Goal: Information Seeking & Learning: Check status

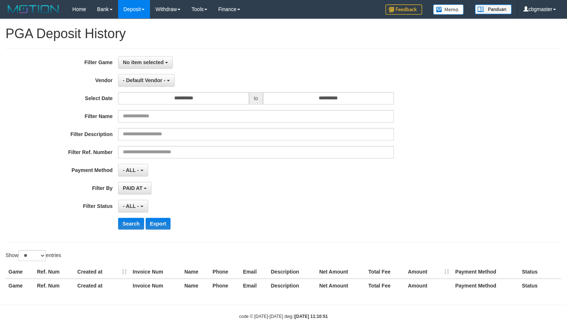
select select
select select "**"
click at [138, 61] on span "No item selected" at bounding box center [143, 62] width 41 height 6
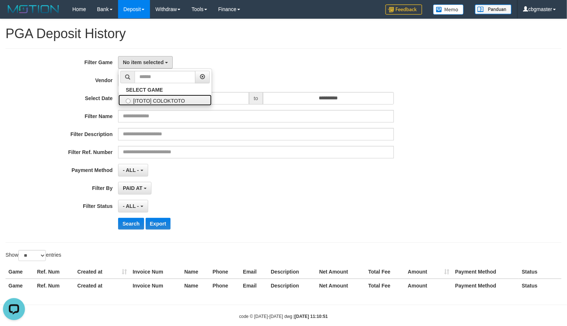
click at [145, 101] on label "[ITOTO] COLOKTOTO" at bounding box center [165, 100] width 93 height 11
select select "****"
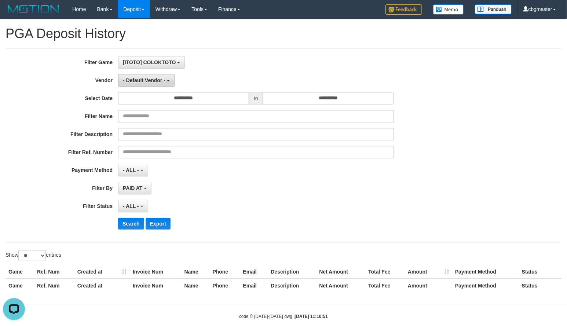
scroll to position [7, 0]
click at [141, 83] on span "- Default Vendor -" at bounding box center [144, 80] width 43 height 6
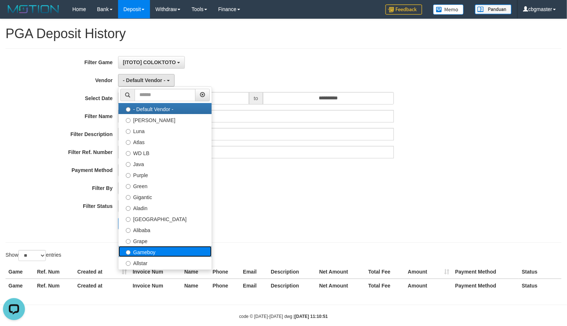
click at [161, 253] on label "Gameboy" at bounding box center [165, 251] width 93 height 11
select select "**********"
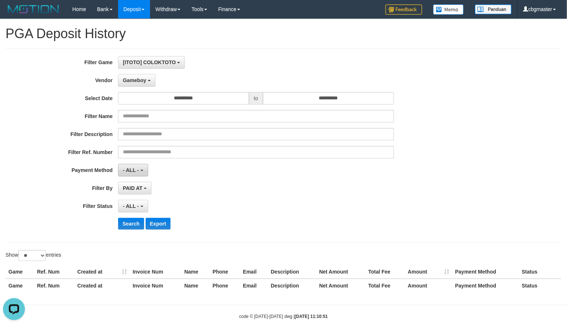
click at [135, 171] on span "- ALL -" at bounding box center [131, 170] width 16 height 6
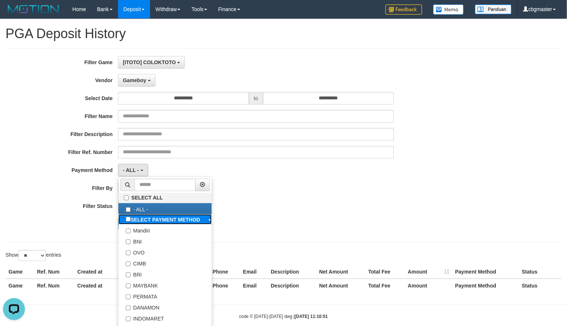
click at [144, 219] on b "SELECT PAYMENT METHOD" at bounding box center [166, 220] width 70 height 6
select select "*********"
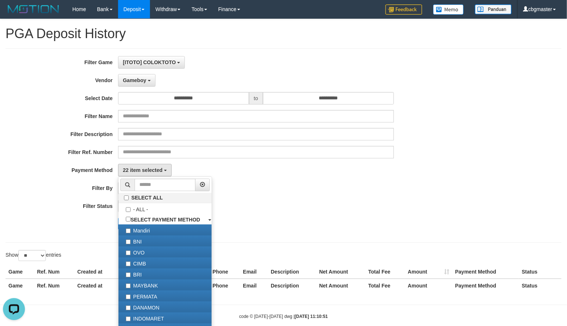
click at [315, 192] on div "PAID AT PAID AT CREATED AT" at bounding box center [256, 188] width 276 height 12
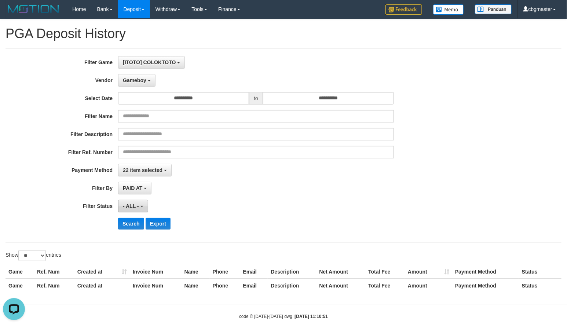
click at [137, 203] on button "- ALL -" at bounding box center [133, 206] width 30 height 12
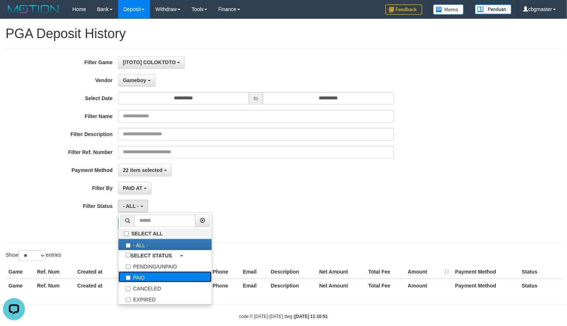
click at [145, 282] on label "PAID" at bounding box center [165, 277] width 93 height 11
select select "*"
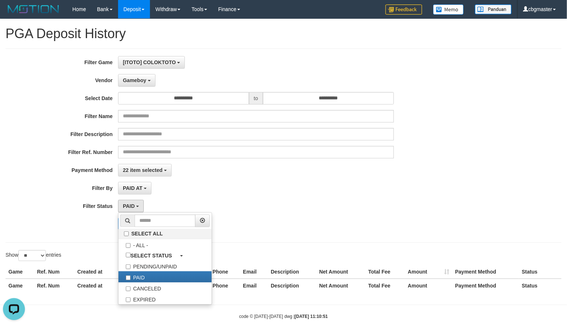
click at [351, 201] on div "**********" at bounding box center [236, 145] width 473 height 179
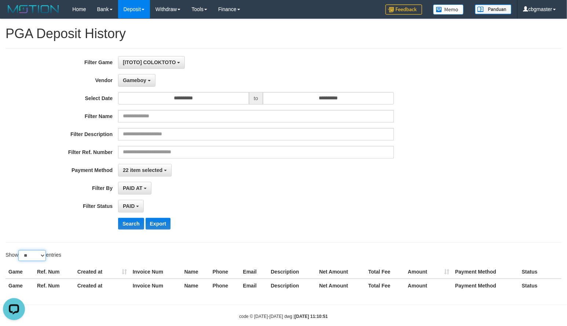
click at [37, 257] on select "** ** ** ***" at bounding box center [32, 255] width 28 height 11
select select "***"
click at [19, 252] on select "** ** ** ***" at bounding box center [32, 255] width 28 height 11
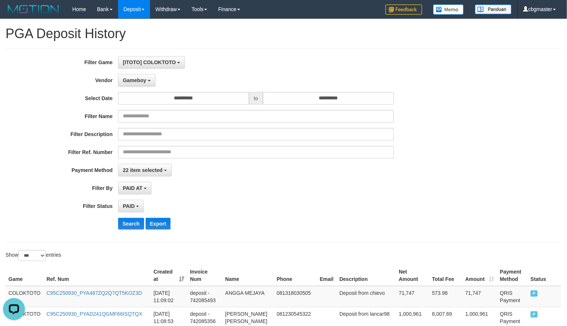
click at [183, 281] on th "Created at" at bounding box center [169, 275] width 36 height 21
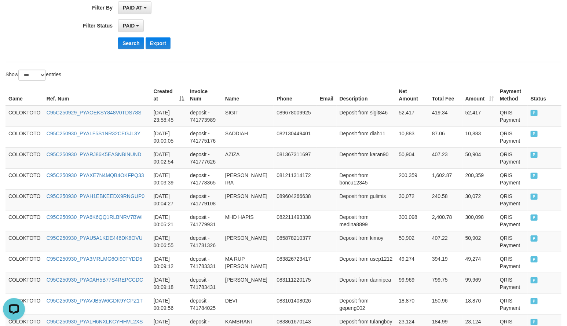
scroll to position [183, 0]
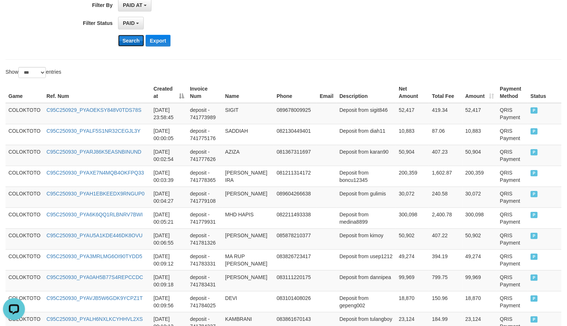
click at [130, 43] on button "Search" at bounding box center [131, 41] width 26 height 12
click at [130, 41] on button "Search" at bounding box center [131, 41] width 26 height 12
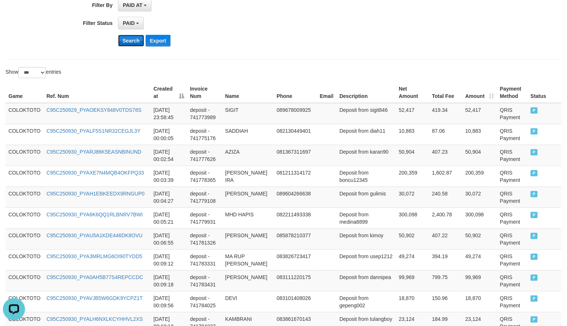
click at [123, 41] on button "Search" at bounding box center [131, 41] width 26 height 12
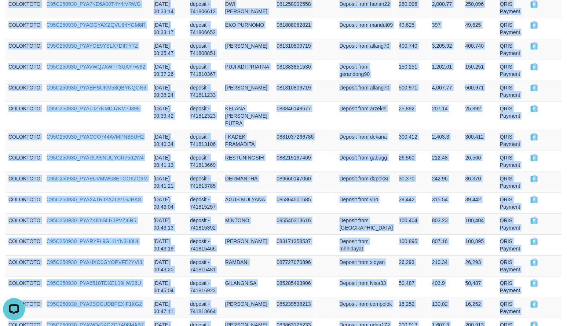
scroll to position [2164, 0]
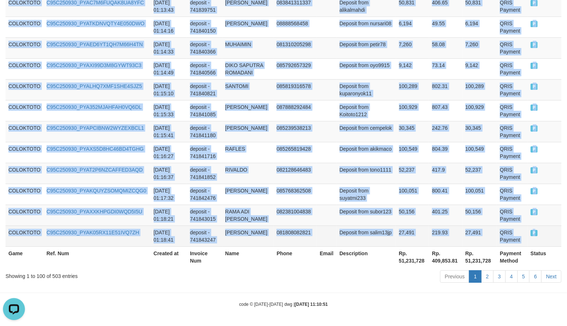
drag, startPoint x: 9, startPoint y: 112, endPoint x: 538, endPoint y: 226, distance: 541.3
copy tbody "COLOKTOTO C95C250929_PYAOEKSY848V0TDS78S [DATE] 23:58:45 deposit - 741773989 SI…"
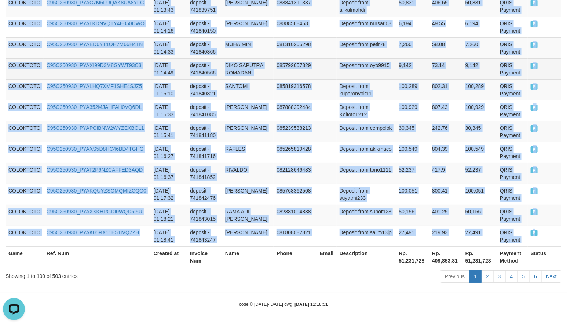
click at [411, 74] on td "9,142" at bounding box center [412, 68] width 33 height 21
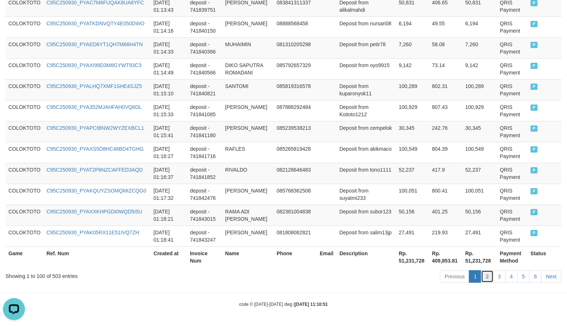
click at [484, 276] on link "2" at bounding box center [487, 276] width 12 height 12
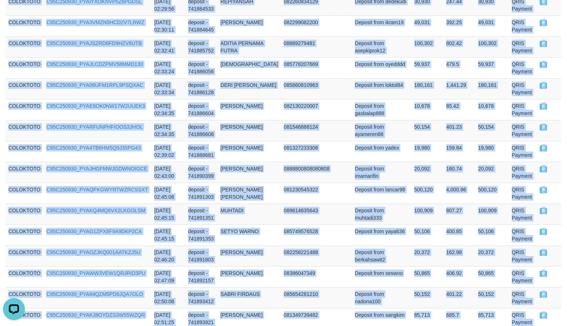
scroll to position [2157, 0]
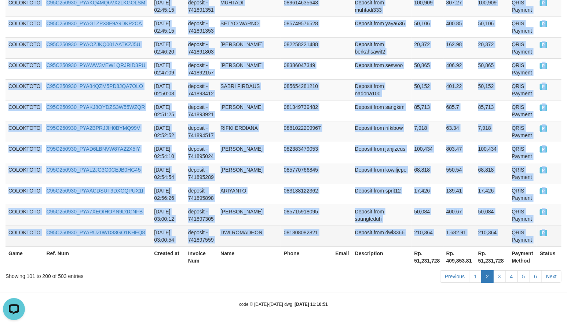
copy tbody "COLOKTOTO C95C250930_PYACKVPTIWRN7PLUI94 [DATE] 01:19:16 deposit - 741843625 RO…"
drag, startPoint x: 8, startPoint y: 157, endPoint x: 543, endPoint y: 231, distance: 539.7
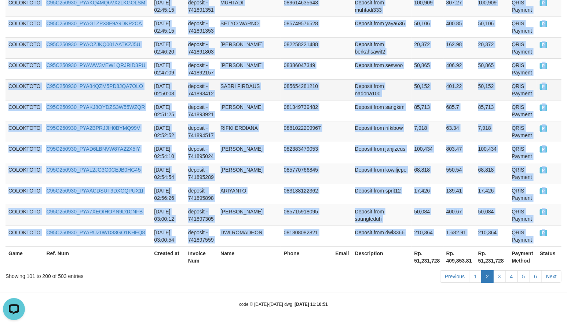
click at [381, 80] on td "Deposit from nadona100" at bounding box center [381, 89] width 59 height 21
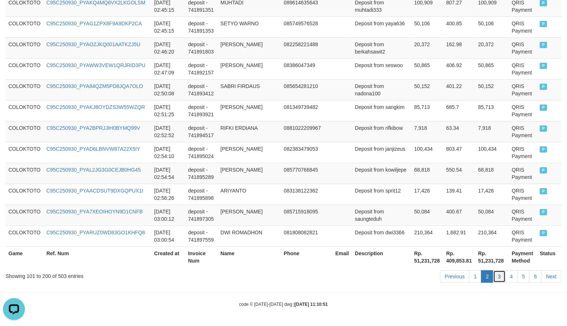
click at [498, 277] on link "3" at bounding box center [499, 276] width 12 height 12
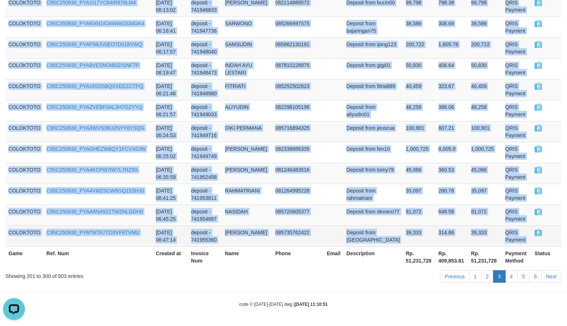
copy tbody "COLOKTOTO C95C250930_PYACZ7FY4V5712WRPP4 [DATE] 03:03:02 deposit - 741898383 [P…"
drag, startPoint x: 17, startPoint y: 77, endPoint x: 543, endPoint y: 228, distance: 547.3
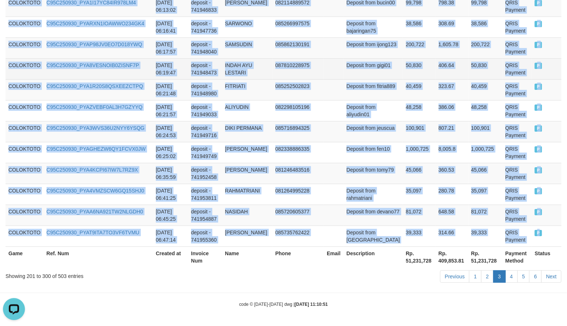
click at [493, 66] on td "50,830" at bounding box center [486, 68] width 34 height 21
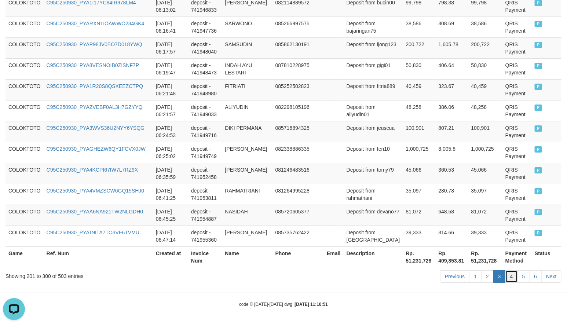
click at [513, 272] on link "4" at bounding box center [512, 276] width 12 height 12
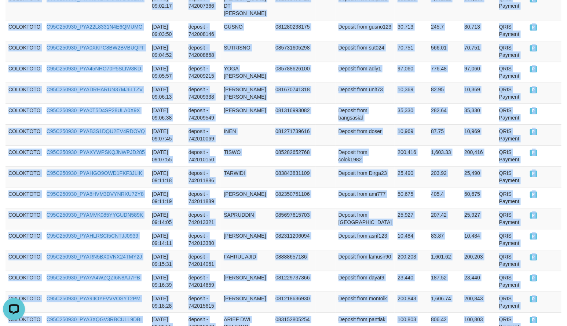
scroll to position [2186, 0]
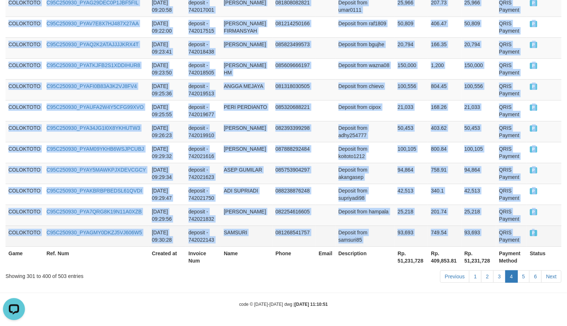
copy tbody "COLOKTOTO C95C250930_PYADUYAHLYM6VNEDIZI [DATE] 06:47:18 deposit - 741955383 MO…"
drag, startPoint x: 9, startPoint y: 127, endPoint x: 533, endPoint y: 239, distance: 535.8
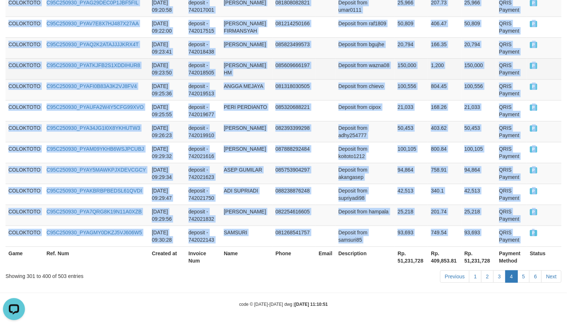
click at [417, 76] on td "150,000" at bounding box center [411, 68] width 33 height 21
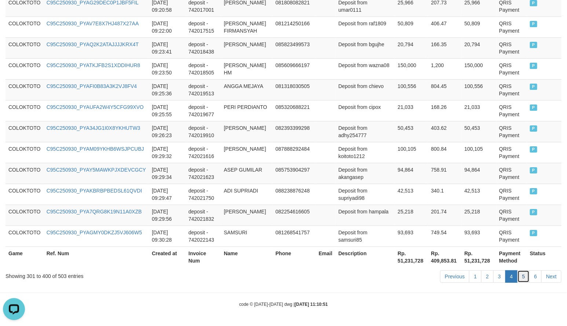
click at [519, 279] on link "5" at bounding box center [524, 276] width 12 height 12
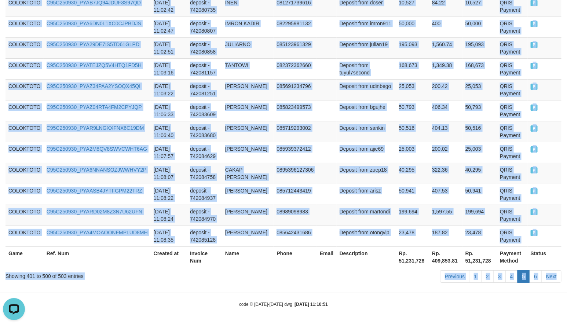
scroll to position [2179, 0]
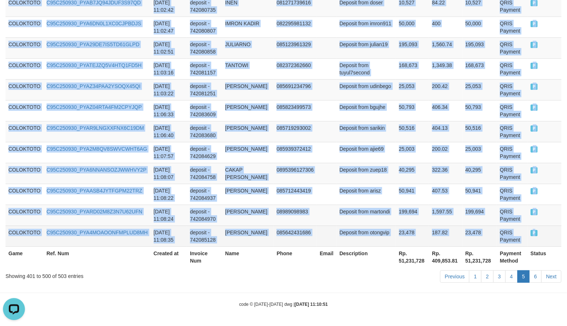
copy tbody "COLOKTOTO C95C250930_PYA8PO1OYE632YLFJKY [DATE] 09:31:50 deposit - 742022865 [P…"
drag, startPoint x: 9, startPoint y: 136, endPoint x: 542, endPoint y: 234, distance: 542.2
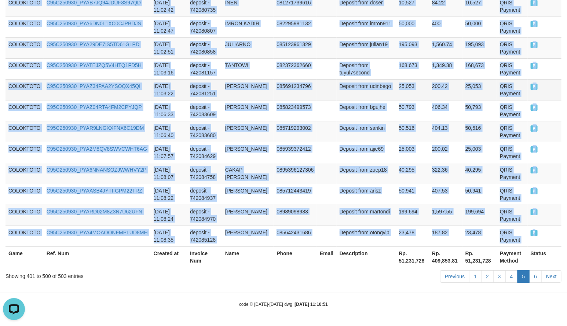
click at [451, 80] on td "200.42" at bounding box center [445, 89] width 33 height 21
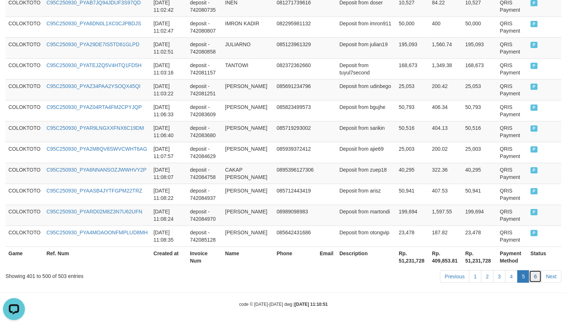
click at [535, 276] on link "6" at bounding box center [535, 276] width 12 height 12
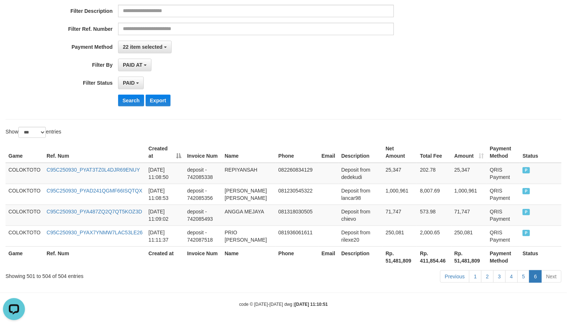
scroll to position [127, 0]
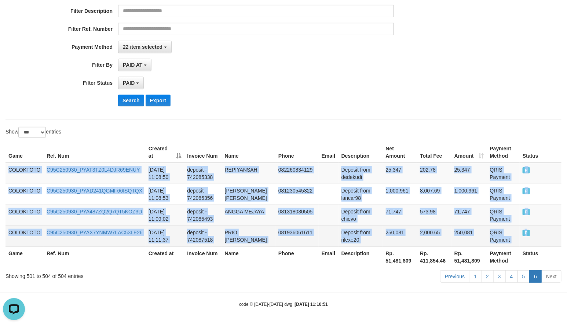
copy tbody "COLOKTOTO C95C250930_PYAT3TZ0L4DJR69ENUY [DATE] 11:08:50 deposit - 742085338 RE…"
drag, startPoint x: 7, startPoint y: 168, endPoint x: 532, endPoint y: 230, distance: 528.3
click at [532, 230] on tbody "COLOKTOTO C95C250930_PYAT3TZ0L4DJR69ENUY [DATE] 11:08:50 deposit - 742085338 RE…" at bounding box center [284, 205] width 556 height 84
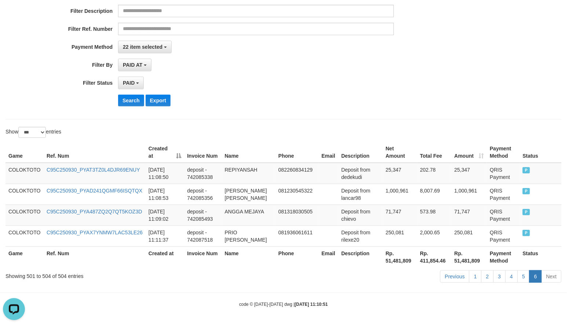
click at [415, 65] on div "**********" at bounding box center [236, 65] width 473 height 12
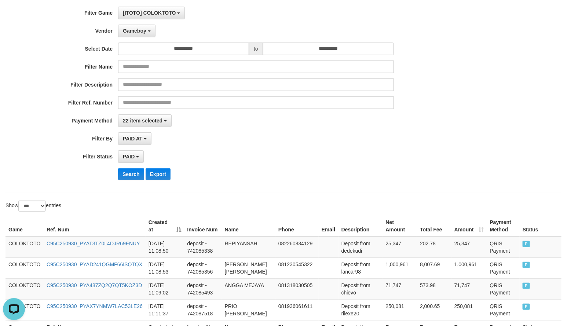
scroll to position [0, 0]
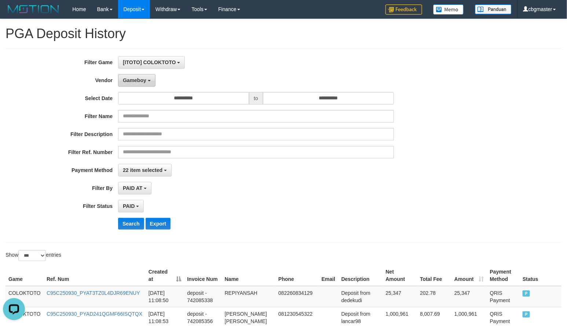
click at [135, 82] on span "Gameboy" at bounding box center [134, 80] width 23 height 6
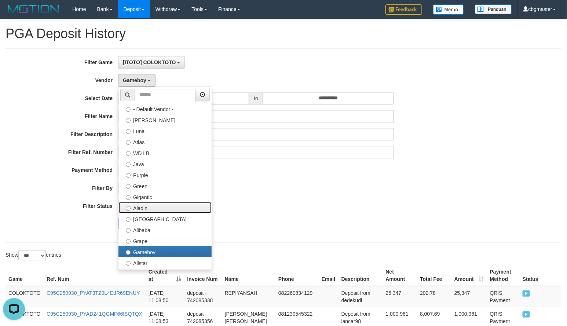
click at [149, 208] on label "Aladin" at bounding box center [165, 207] width 93 height 11
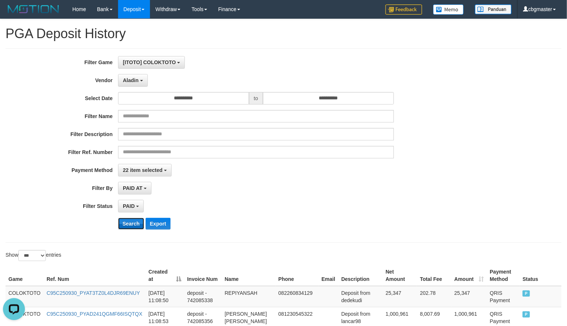
click at [133, 226] on button "Search" at bounding box center [131, 224] width 26 height 12
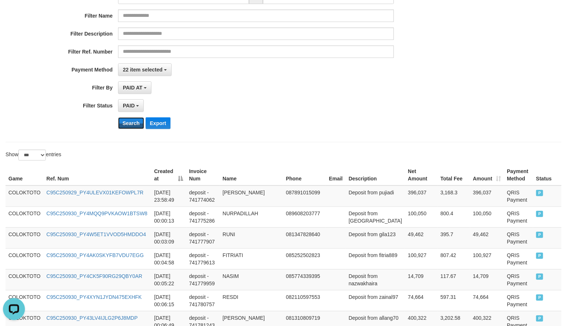
scroll to position [183, 0]
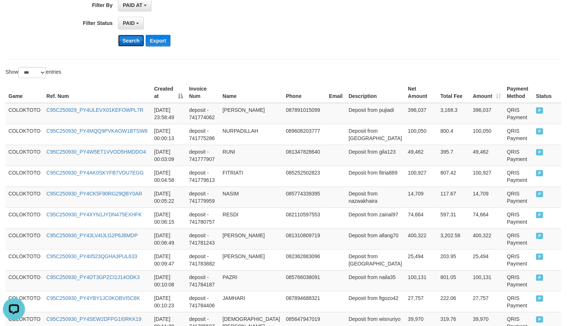
click at [125, 43] on button "Search" at bounding box center [131, 41] width 26 height 12
click at [125, 44] on button "Search" at bounding box center [131, 41] width 26 height 12
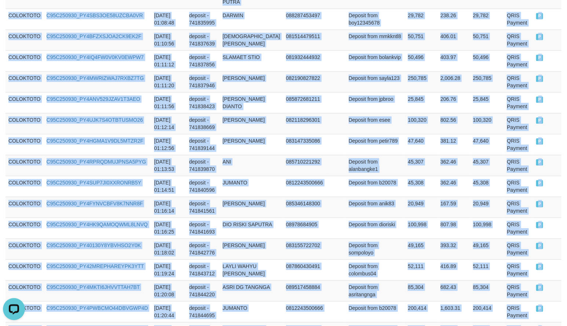
scroll to position [2149, 0]
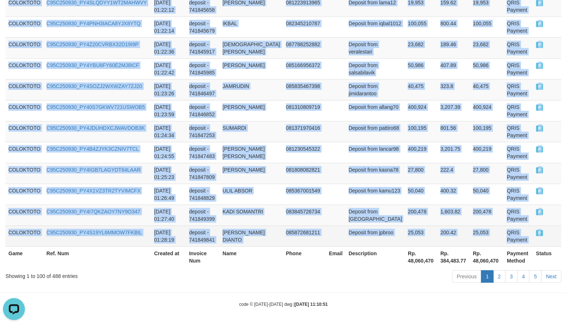
copy tbody "COLOKTOTO C95C250929_PY4ULEVX01KEFOWPL7R [DATE] 23:58:49 deposit - 741774062 PO…"
drag, startPoint x: 10, startPoint y: 112, endPoint x: 538, endPoint y: 242, distance: 544.1
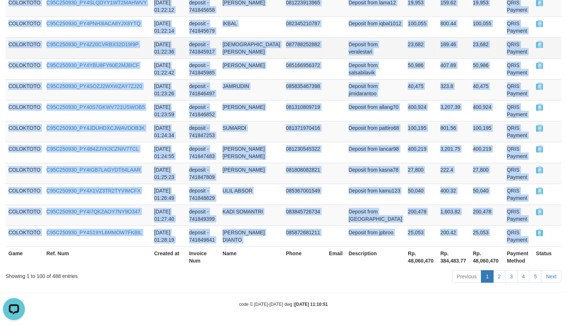
click at [405, 53] on td "23,682" at bounding box center [421, 47] width 33 height 21
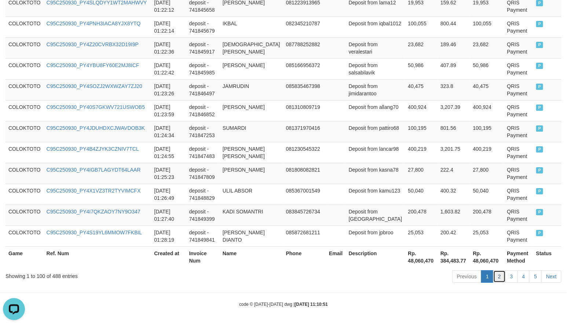
click at [499, 277] on link "2" at bounding box center [499, 276] width 12 height 12
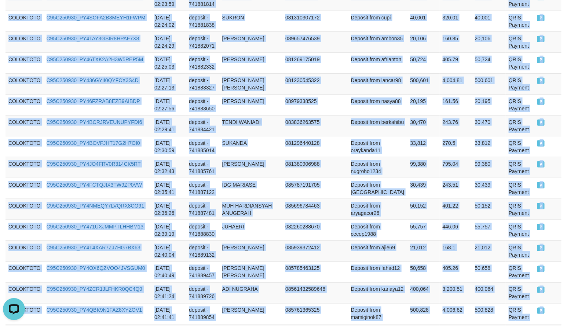
scroll to position [2171, 0]
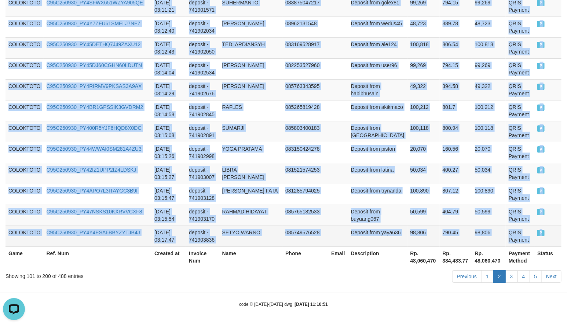
copy tbody "COLOKTOTO C95C250930_PY416TIWJRXT5H32FSP [DATE] 01:28:44 deposit - 741850113 EK…"
drag, startPoint x: 9, startPoint y: 50, endPoint x: 541, endPoint y: 235, distance: 563.4
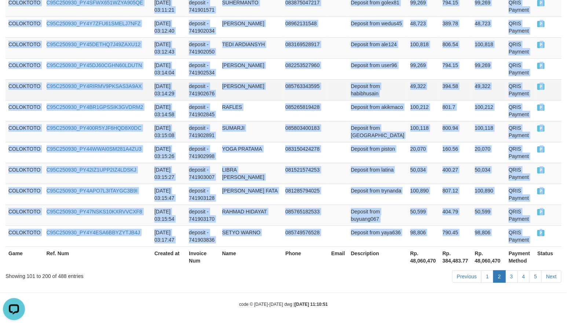
click at [345, 79] on td at bounding box center [338, 89] width 20 height 21
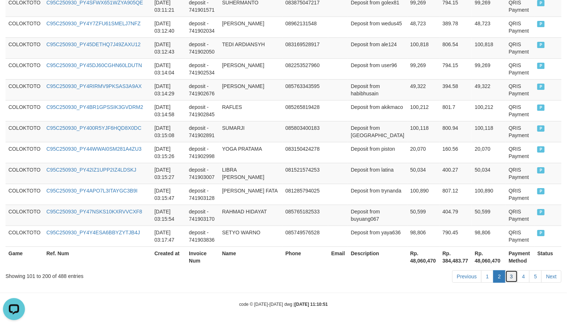
click at [510, 278] on link "3" at bounding box center [512, 276] width 12 height 12
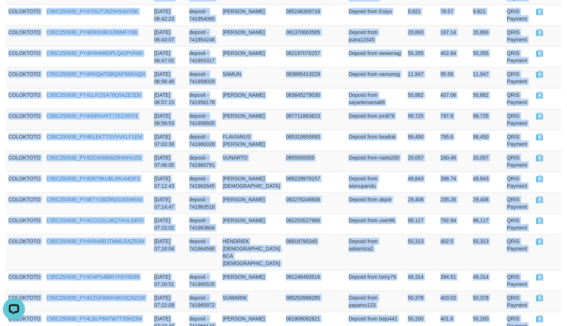
scroll to position [2164, 0]
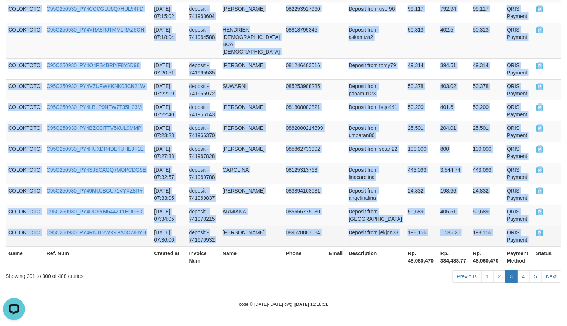
copy tbody "COLOKTOTO C95C250930_PY42BRF6LBM0TIJDW9A [DATE] 03:20:40 deposit - 741904805 UM…"
drag, startPoint x: 7, startPoint y: 57, endPoint x: 531, endPoint y: 236, distance: 553.5
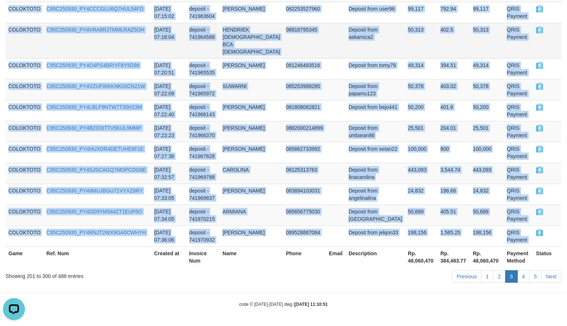
click at [438, 45] on td "402.5" at bounding box center [454, 41] width 33 height 36
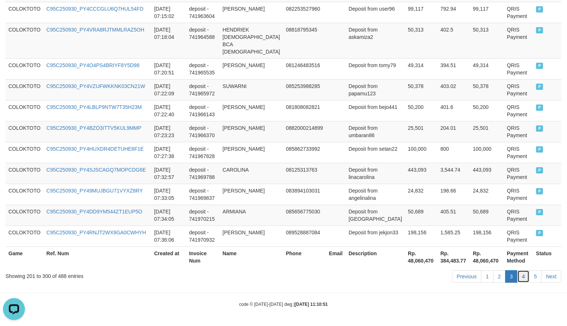
click at [523, 276] on link "4" at bounding box center [524, 276] width 12 height 12
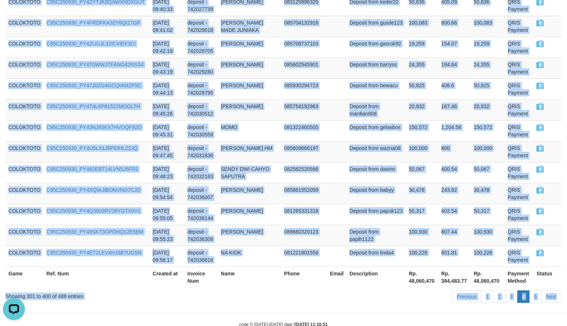
scroll to position [2186, 0]
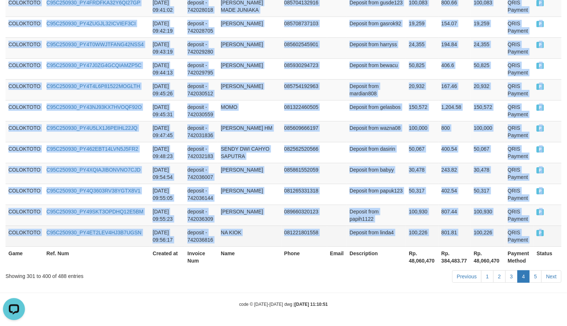
copy tbody "COLOKTOTO C95C250930_PY4FLHSCQKZB1A8AMUZ [DATE] 07:38:04 deposit - 741971639 MO…"
drag, startPoint x: 9, startPoint y: 128, endPoint x: 535, endPoint y: 232, distance: 536.4
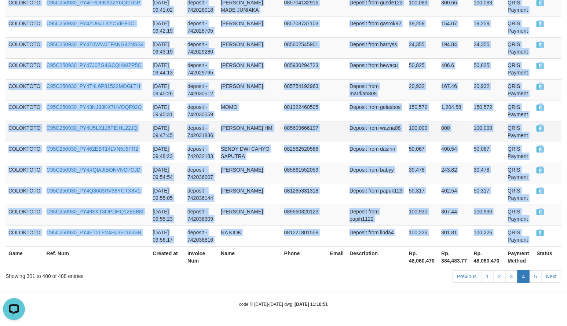
drag, startPoint x: 406, startPoint y: 73, endPoint x: 434, endPoint y: 139, distance: 71.2
click at [406, 79] on td "20,932" at bounding box center [422, 89] width 32 height 21
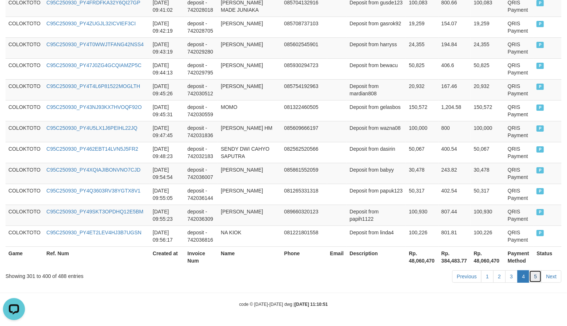
click at [538, 274] on link "5" at bounding box center [535, 276] width 12 height 12
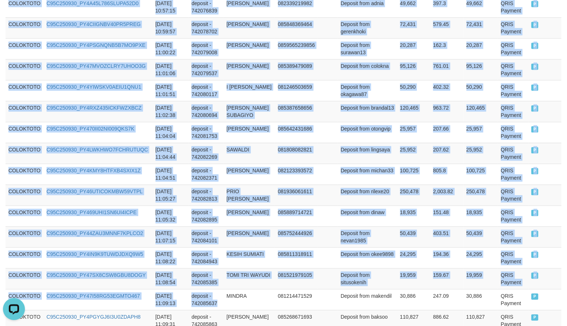
scroll to position [1903, 0]
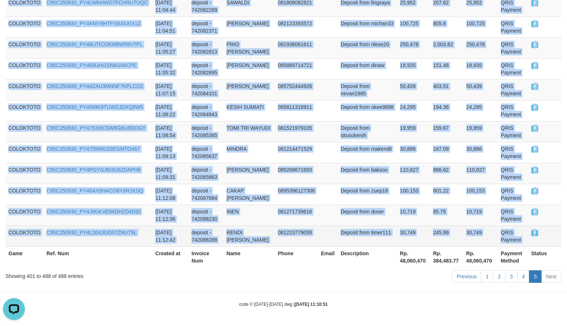
drag, startPoint x: 8, startPoint y: 132, endPoint x: 536, endPoint y: 230, distance: 537.1
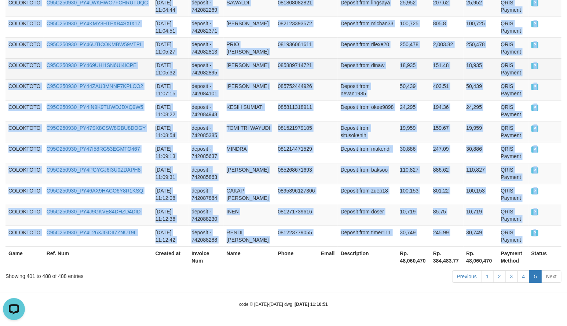
click at [383, 58] on td "Deposit from dinaw" at bounding box center [367, 68] width 59 height 21
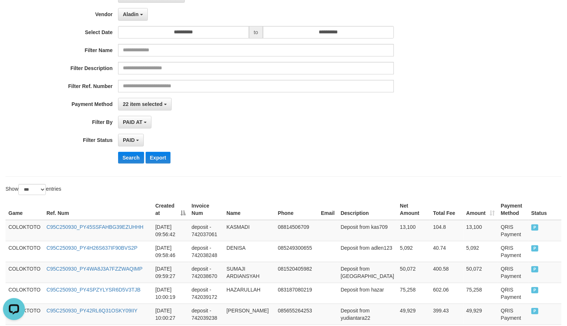
scroll to position [0, 0]
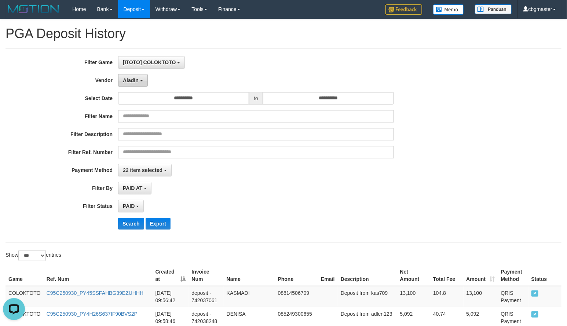
click at [138, 79] on span "Aladin" at bounding box center [131, 80] width 16 height 6
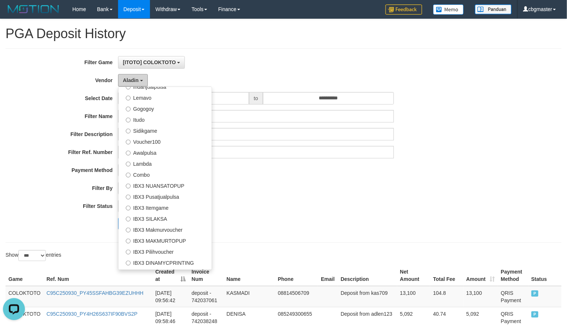
scroll to position [262, 0]
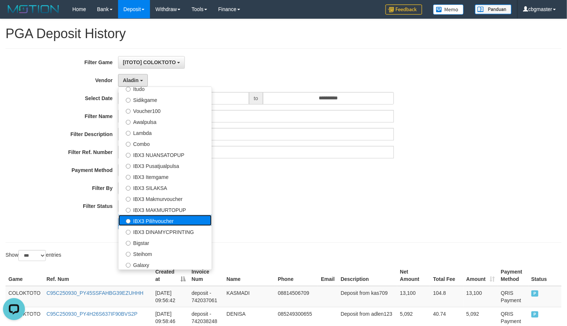
click at [169, 218] on label "IBX3 Pilihvoucher" at bounding box center [165, 220] width 93 height 11
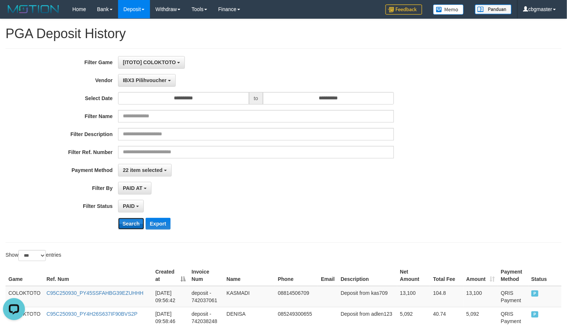
click at [131, 226] on button "Search" at bounding box center [131, 224] width 26 height 12
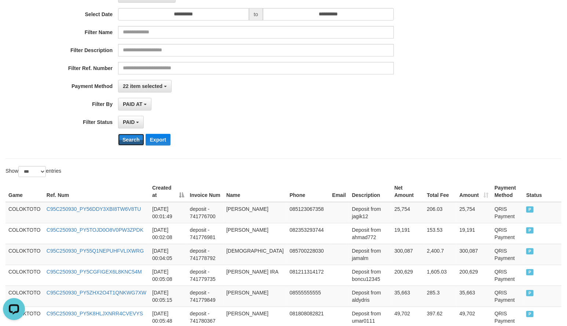
scroll to position [169, 0]
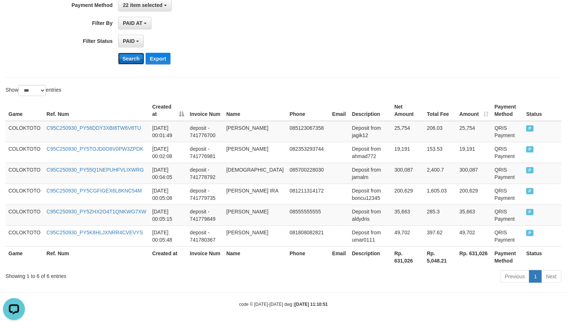
click at [129, 59] on button "Search" at bounding box center [131, 59] width 26 height 12
click at [10, 127] on td "COLOKTOTO" at bounding box center [25, 131] width 38 height 21
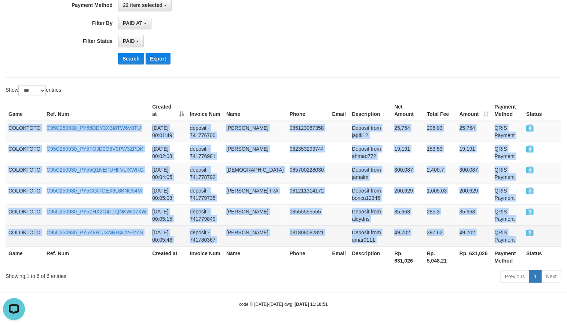
drag, startPoint x: 9, startPoint y: 125, endPoint x: 535, endPoint y: 236, distance: 537.6
click at [535, 236] on tbody "COLOKTOTO C95C250930_PY56DDY3XBI8TW6V8TU [DATE] 00:01:49 deposit - 741776700 LI…" at bounding box center [284, 184] width 556 height 126
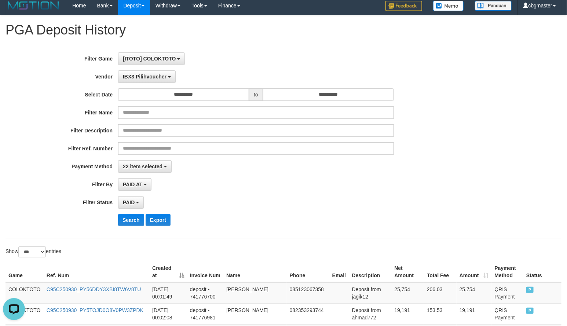
scroll to position [0, 0]
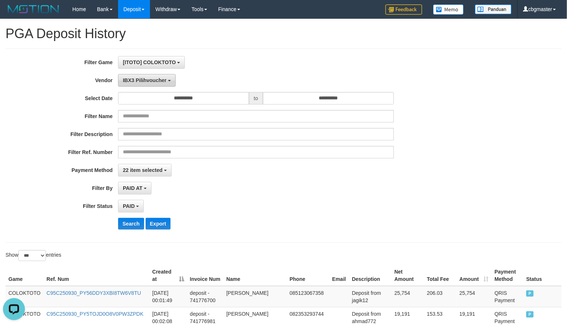
click at [148, 83] on span "IBX3 Pilihvoucher" at bounding box center [145, 80] width 44 height 6
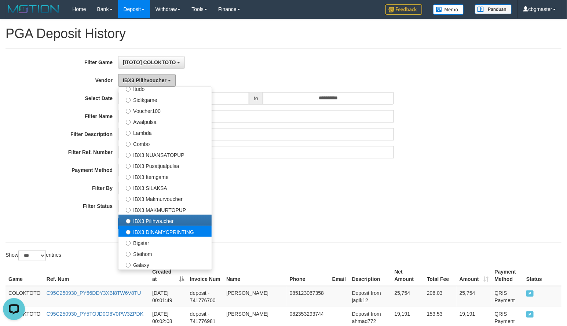
scroll to position [92, 0]
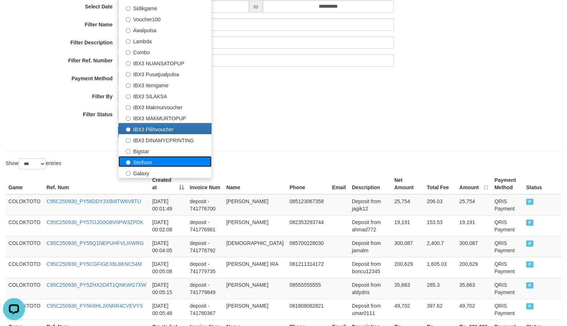
click at [159, 162] on label "Steihom" at bounding box center [165, 161] width 93 height 11
select select "**********"
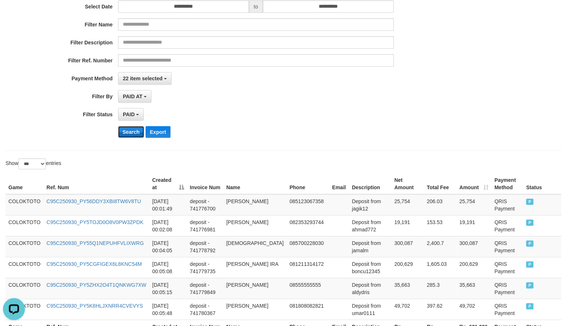
click at [133, 137] on button "Search" at bounding box center [131, 132] width 26 height 12
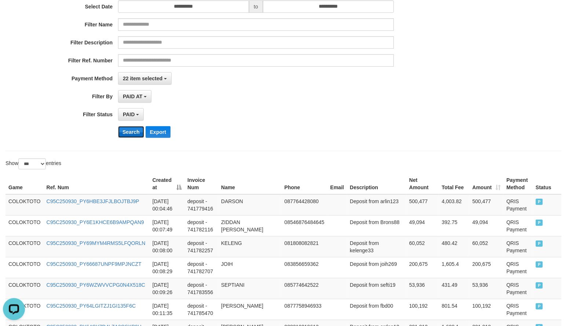
click at [133, 137] on button "Search" at bounding box center [131, 132] width 26 height 12
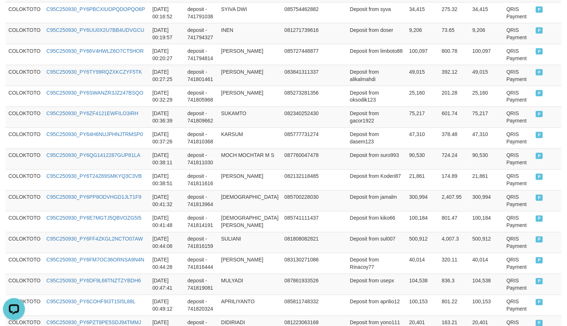
scroll to position [0, 0]
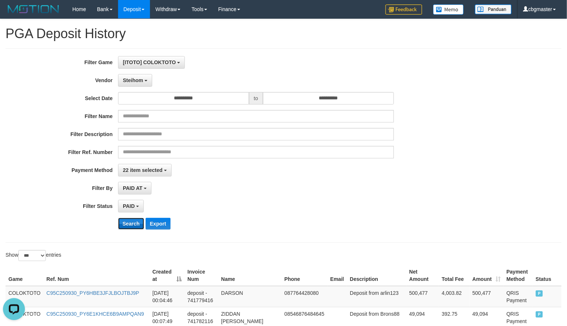
click at [132, 225] on button "Search" at bounding box center [131, 224] width 26 height 12
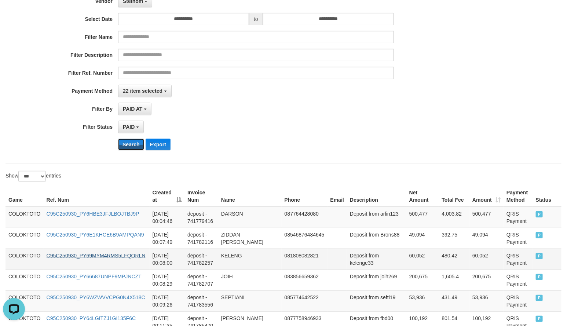
scroll to position [183, 0]
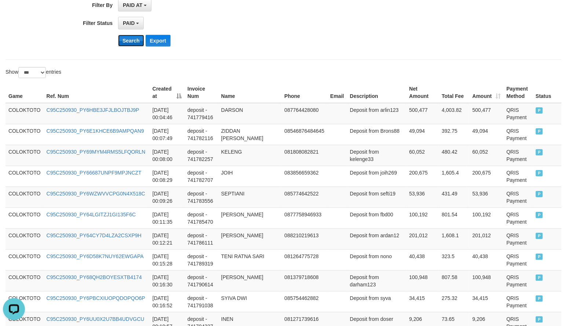
click at [124, 44] on button "Search" at bounding box center [131, 41] width 26 height 12
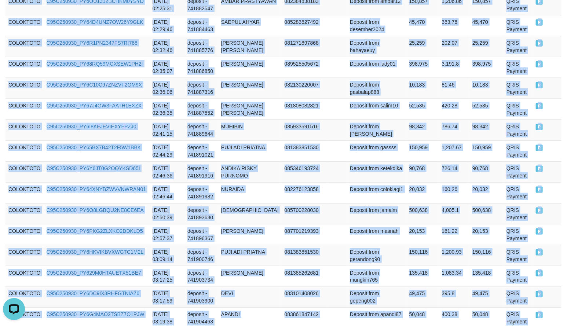
scroll to position [1756, 0]
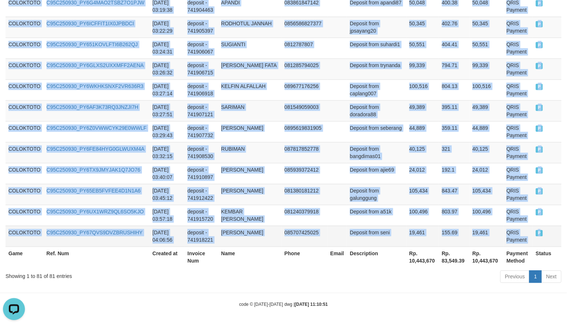
drag, startPoint x: 8, startPoint y: 111, endPoint x: 531, endPoint y: 229, distance: 536.0
